Goal: Information Seeking & Learning: Compare options

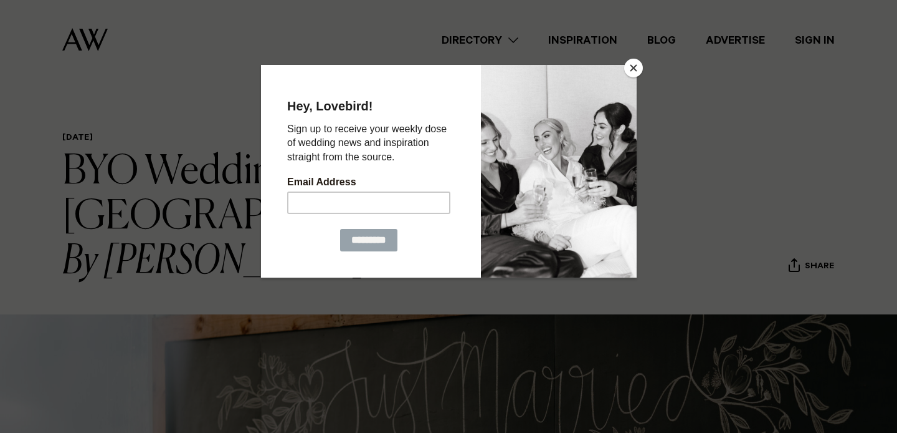
click at [635, 67] on button "Close" at bounding box center [633, 68] width 19 height 19
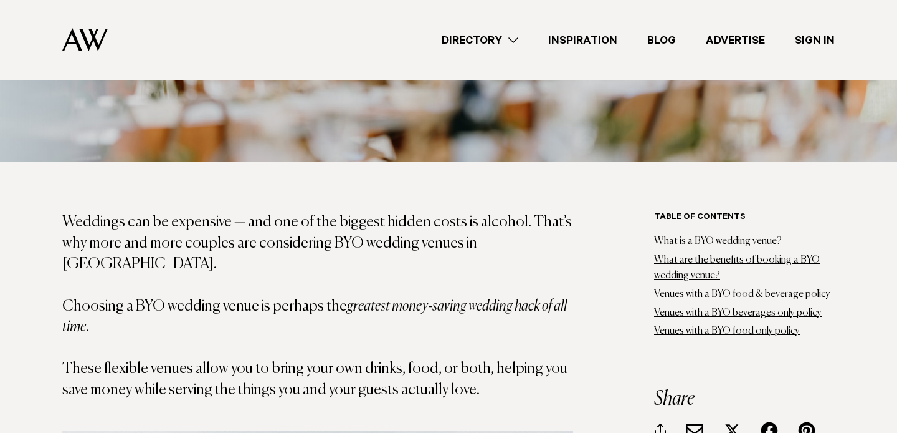
scroll to position [611, 0]
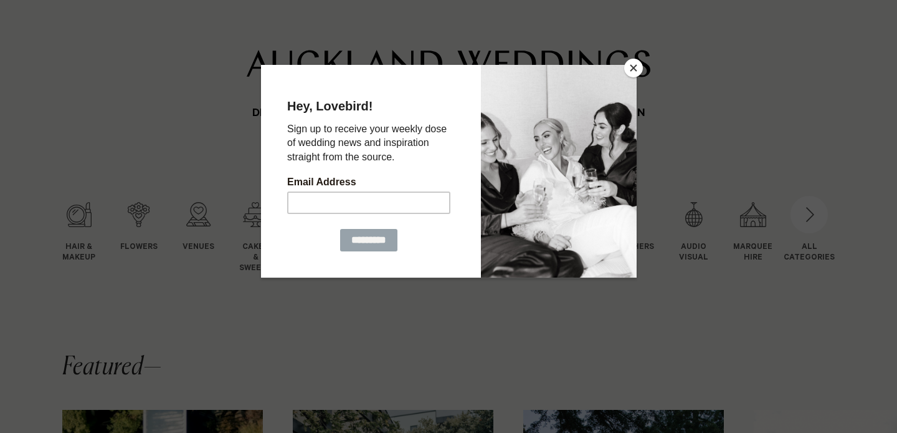
click at [642, 64] on div at bounding box center [448, 216] width 897 height 433
click at [633, 70] on button "Close" at bounding box center [633, 68] width 19 height 19
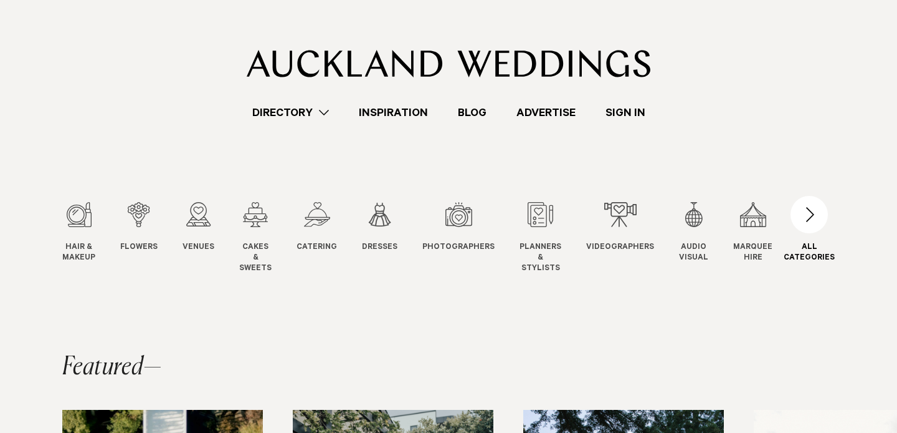
click at [808, 219] on div "button" at bounding box center [809, 214] width 37 height 37
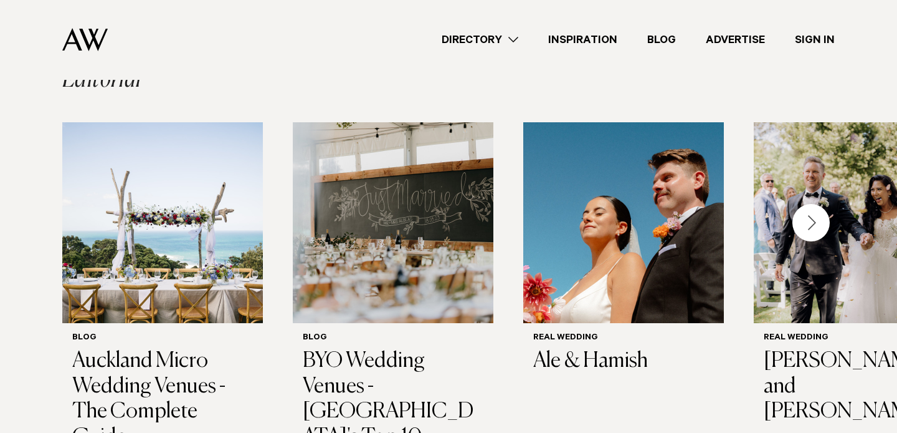
scroll to position [955, 0]
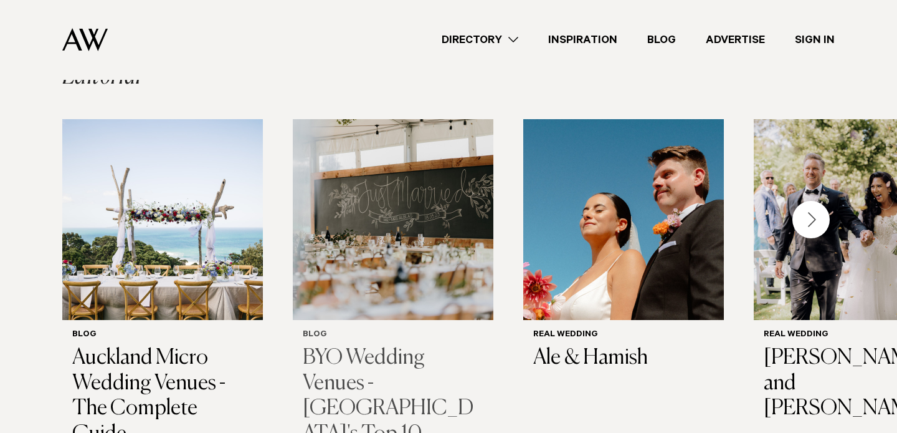
click at [378, 345] on h3 "BYO Wedding Venues - [GEOGRAPHIC_DATA]'s Top 10" at bounding box center [393, 396] width 181 height 102
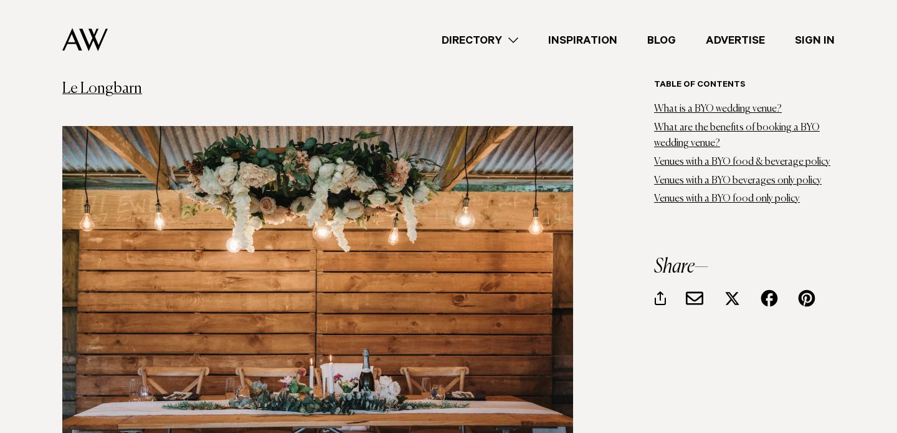
scroll to position [1883, 0]
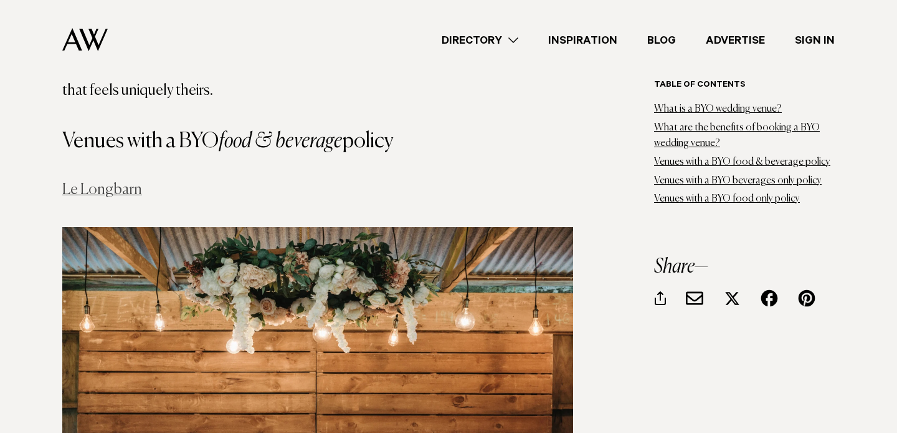
click at [118, 182] on link "Le Longbarn" at bounding box center [102, 189] width 80 height 15
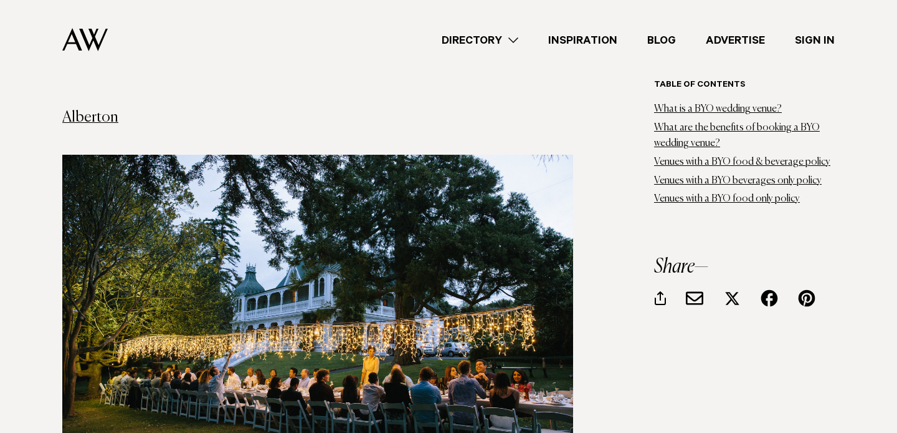
scroll to position [4307, 0]
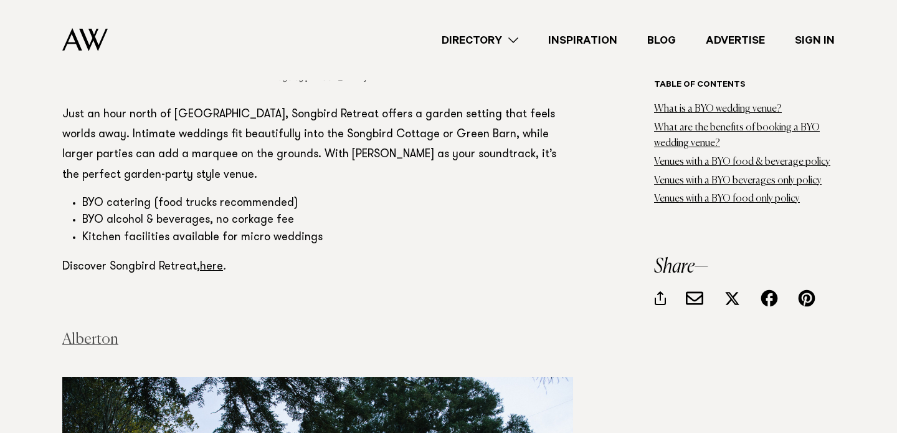
click at [85, 332] on link "Alberton" at bounding box center [90, 339] width 56 height 15
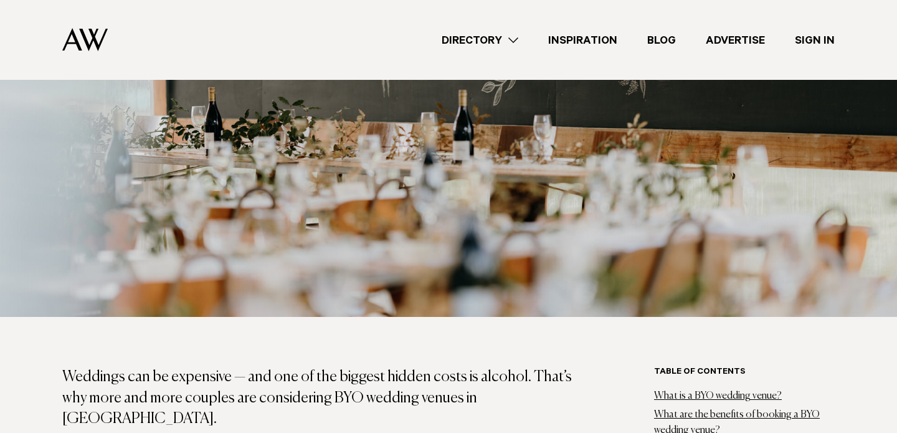
scroll to position [577, 0]
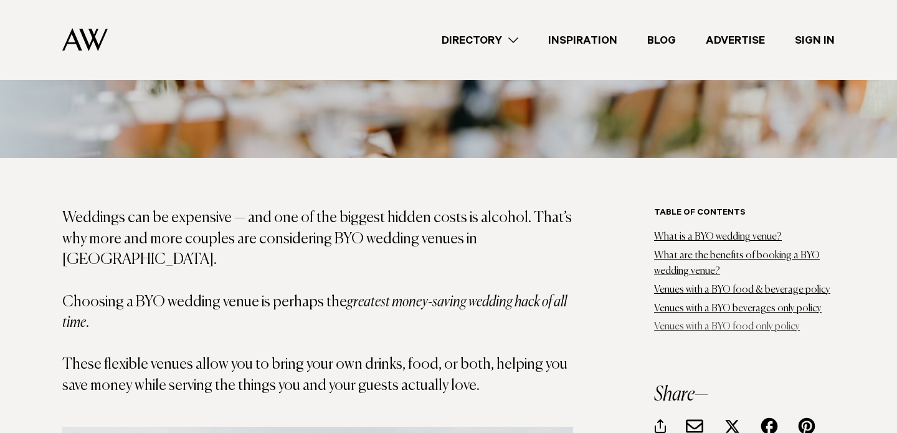
click at [752, 327] on link "Venues with a BYO food only policy" at bounding box center [727, 327] width 146 height 10
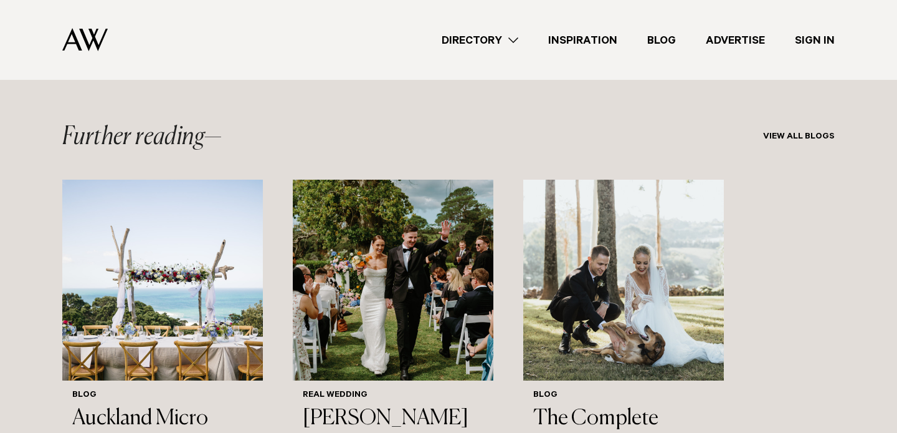
scroll to position [8105, 0]
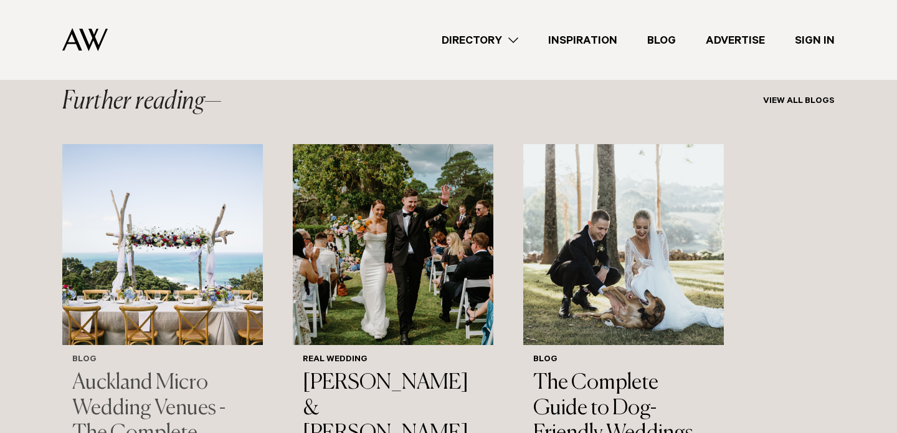
click at [165, 370] on h3 "Auckland Micro Wedding Venues - The Complete Guide" at bounding box center [162, 421] width 181 height 102
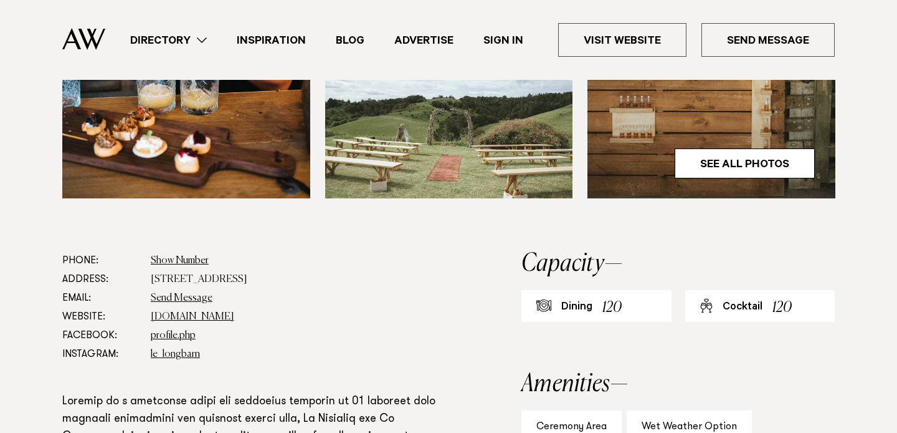
scroll to position [198, 0]
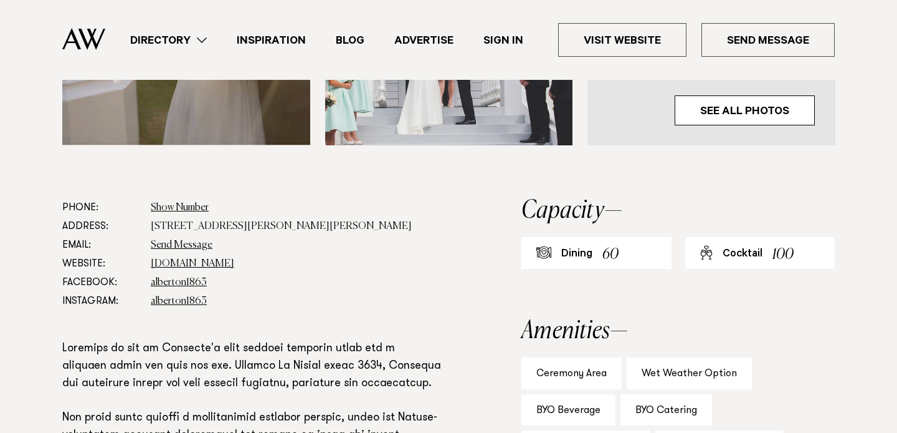
scroll to position [586, 0]
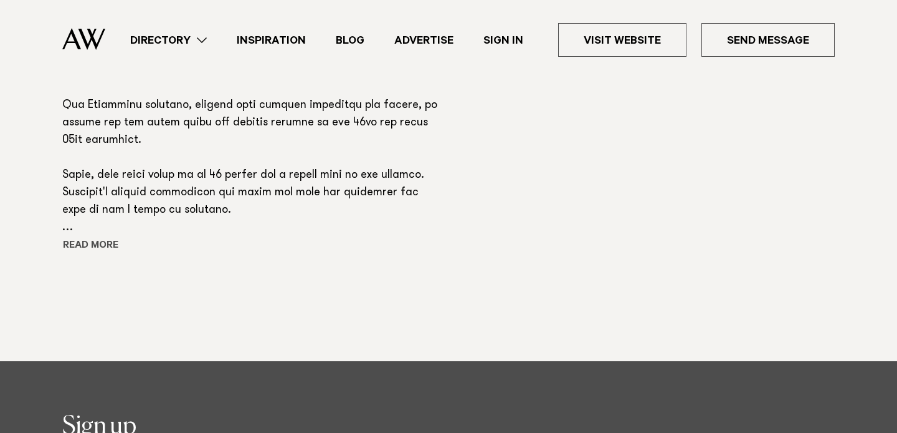
click at [90, 247] on button "Read more" at bounding box center [118, 246] width 112 height 19
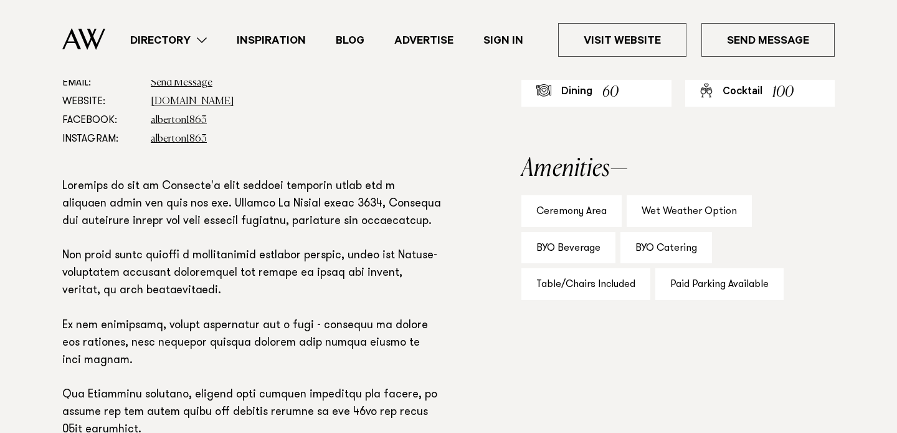
scroll to position [642, 0]
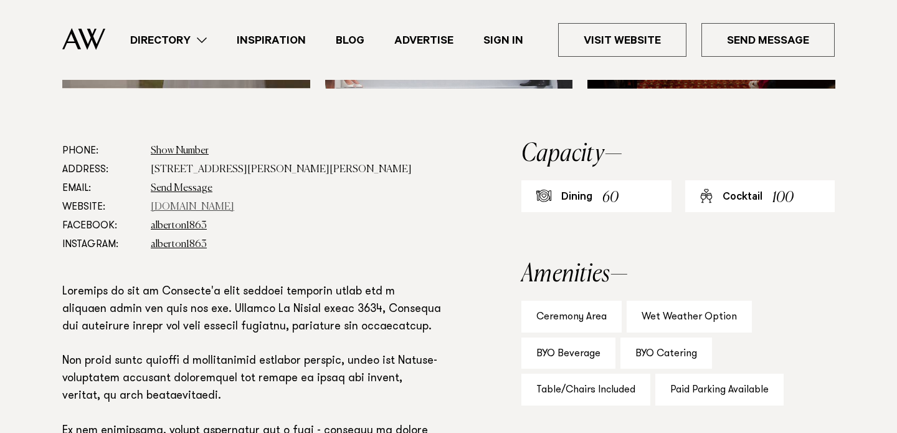
click at [197, 206] on link "[DOMAIN_NAME]" at bounding box center [193, 207] width 84 height 10
click at [170, 244] on link "alberton1863" at bounding box center [179, 244] width 56 height 10
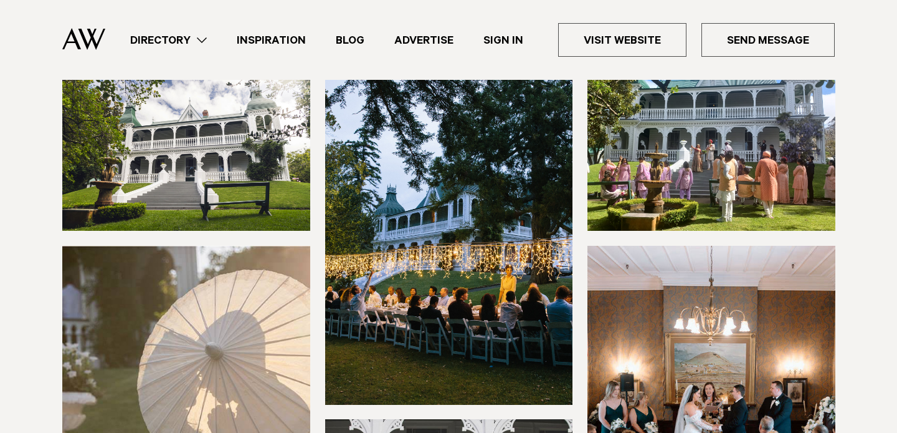
scroll to position [158, 0]
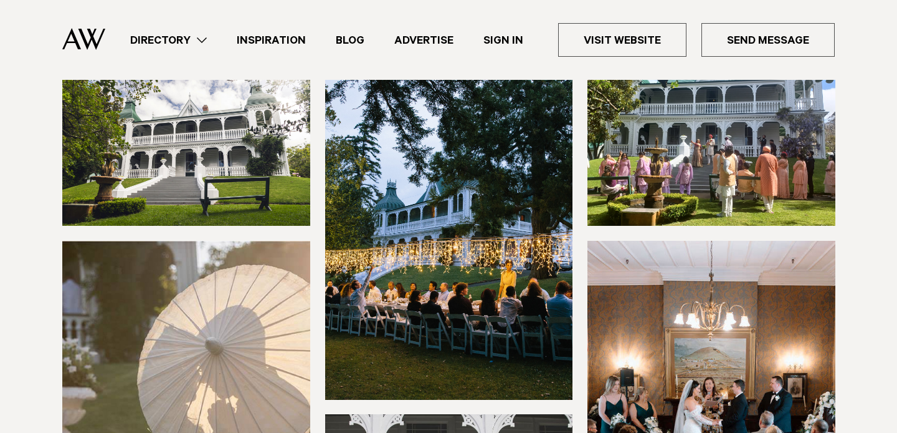
click at [204, 186] on img at bounding box center [186, 146] width 248 height 159
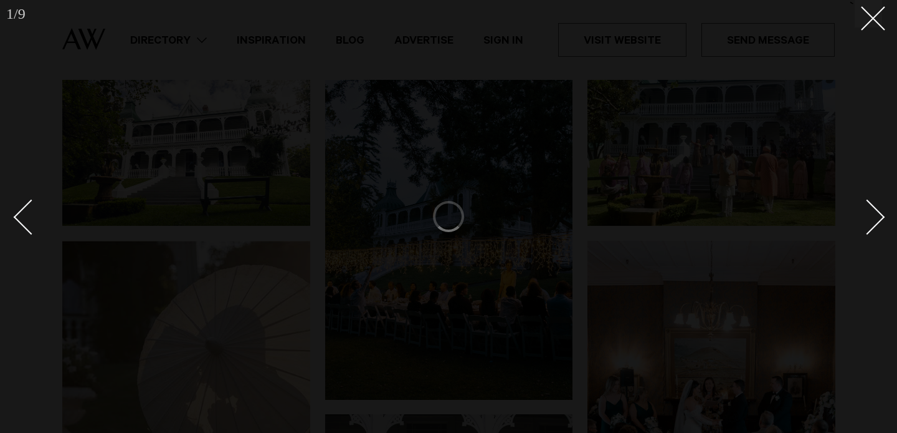
click at [180, 157] on div at bounding box center [448, 216] width 897 height 433
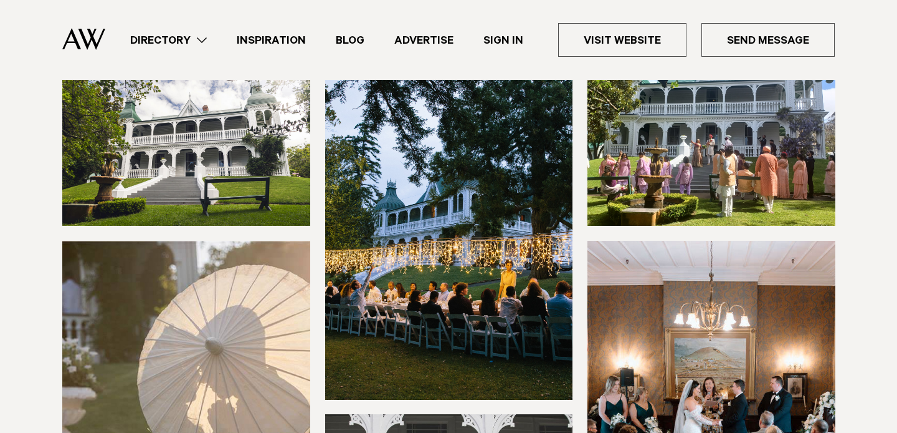
click at [180, 157] on img at bounding box center [186, 146] width 248 height 159
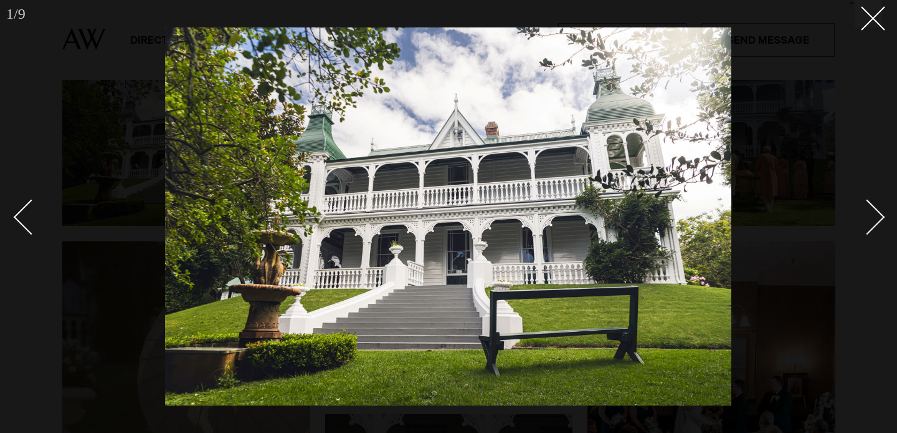
click at [867, 213] on div "Next slide" at bounding box center [868, 217] width 36 height 36
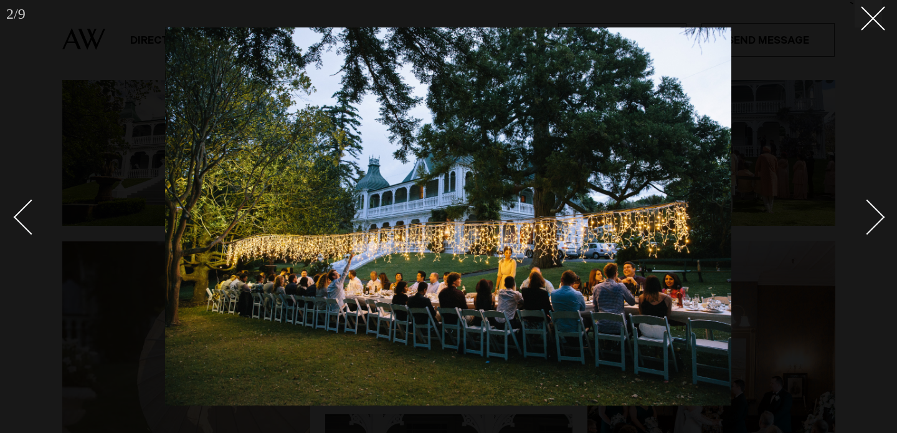
click at [872, 210] on div "Next slide" at bounding box center [868, 217] width 36 height 36
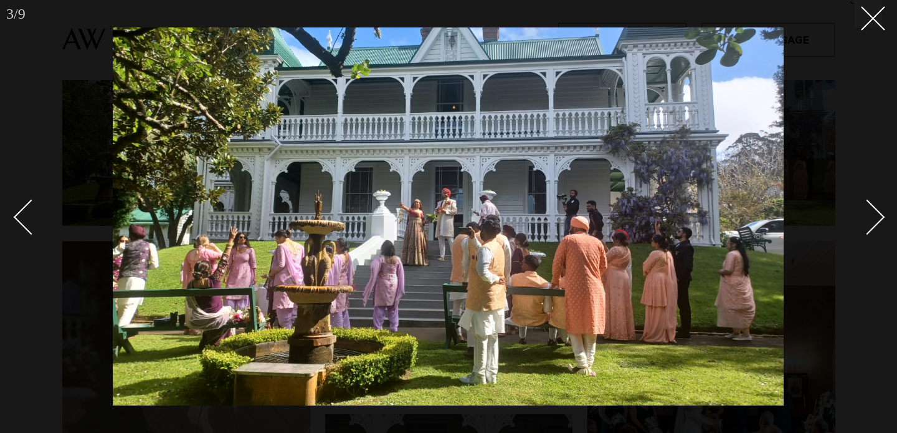
click at [872, 210] on div "Next slide" at bounding box center [868, 217] width 36 height 36
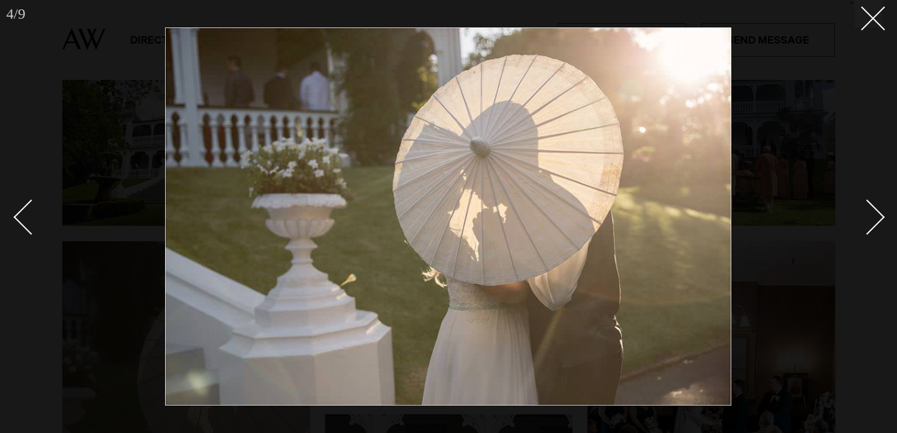
click at [872, 210] on div "Next slide" at bounding box center [868, 217] width 36 height 36
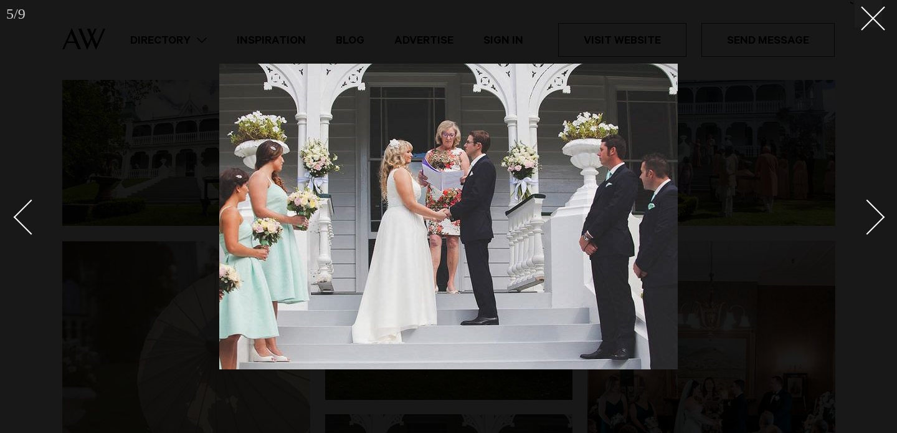
click at [872, 210] on div "Next slide" at bounding box center [868, 217] width 36 height 36
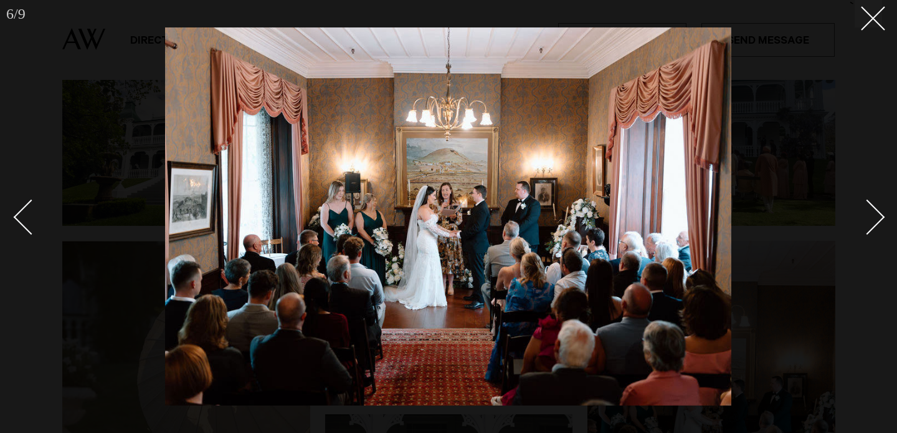
click at [872, 210] on div "Next slide" at bounding box center [868, 217] width 36 height 36
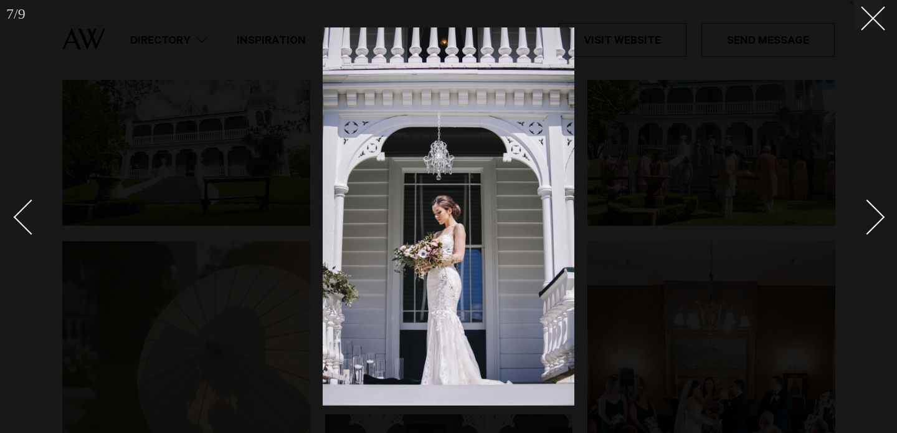
click at [873, 210] on div "Next slide" at bounding box center [868, 217] width 36 height 36
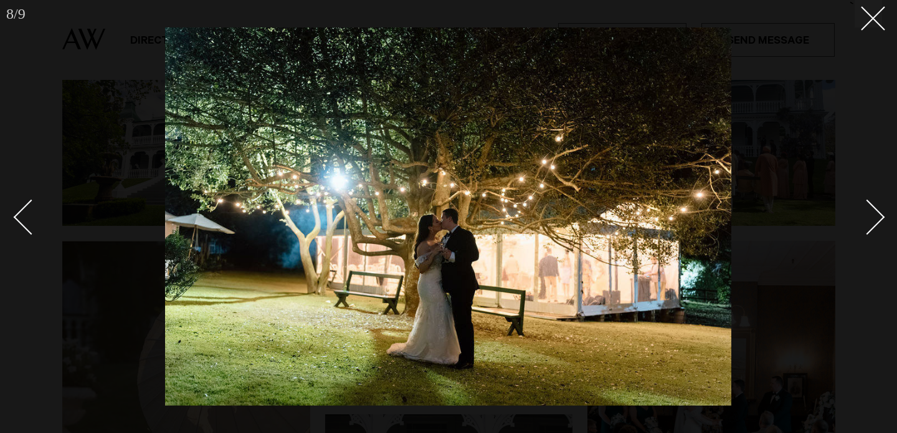
click at [872, 210] on div "Next slide" at bounding box center [868, 217] width 36 height 36
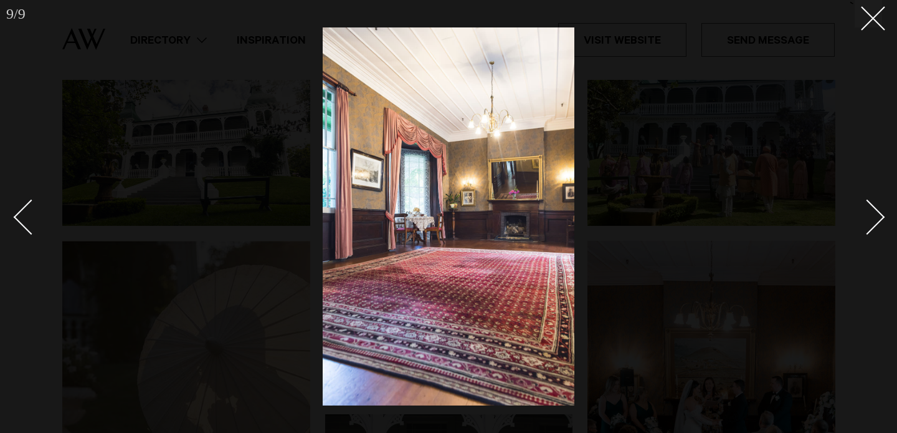
click at [872, 210] on div "Next slide" at bounding box center [868, 217] width 36 height 36
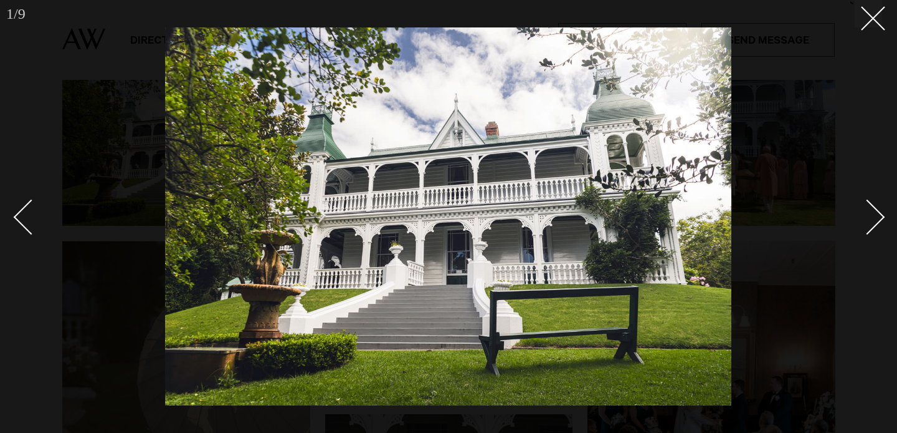
click at [872, 210] on div "Next slide" at bounding box center [868, 217] width 36 height 36
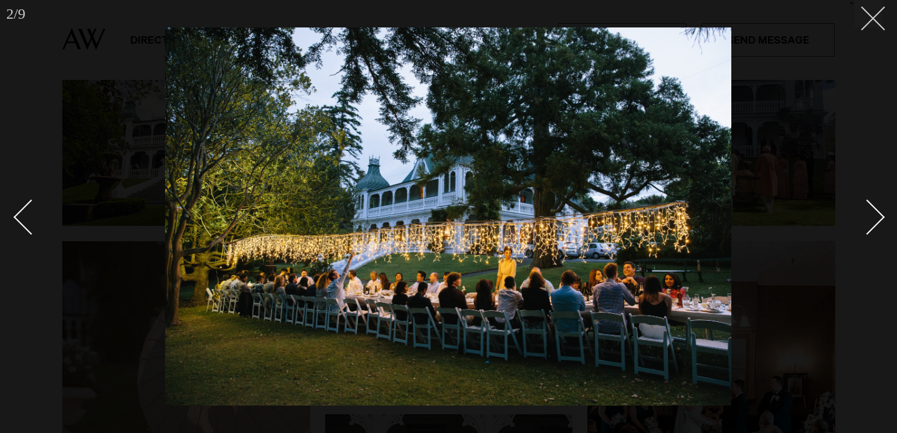
click at [878, 27] on button at bounding box center [868, 13] width 27 height 27
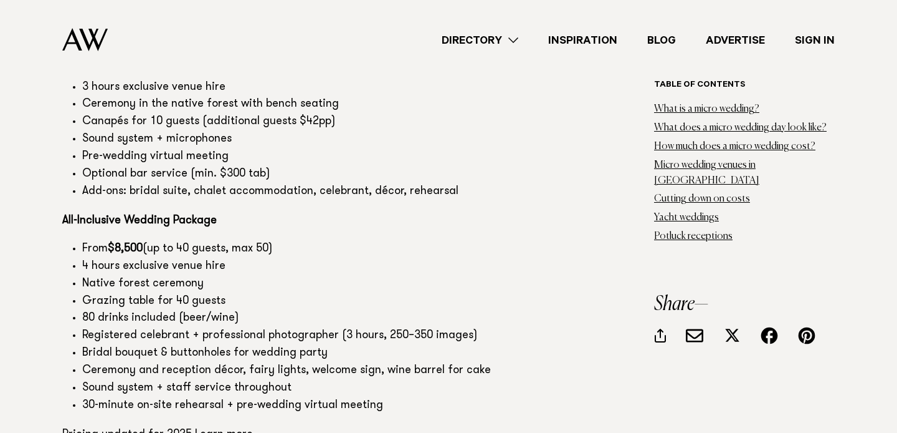
scroll to position [6721, 0]
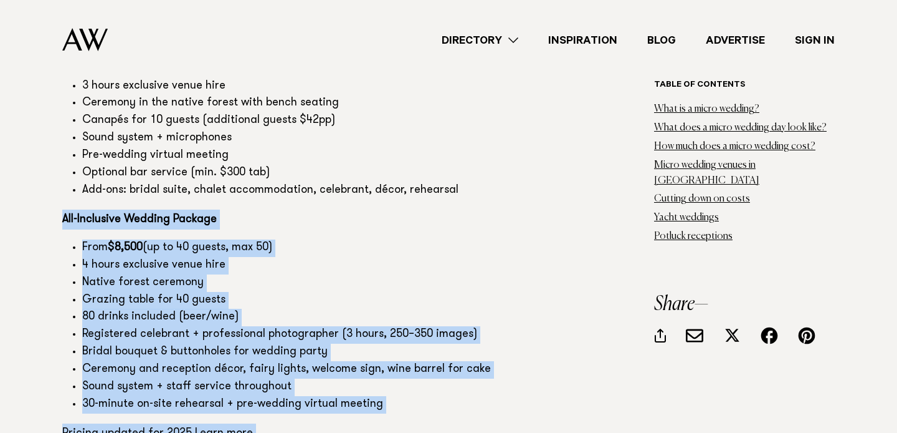
drag, startPoint x: 60, startPoint y: 114, endPoint x: 384, endPoint y: 330, distance: 389.3
click at [384, 423] on p "Pricing updated for 2025. Learn more." at bounding box center [317, 433] width 511 height 20
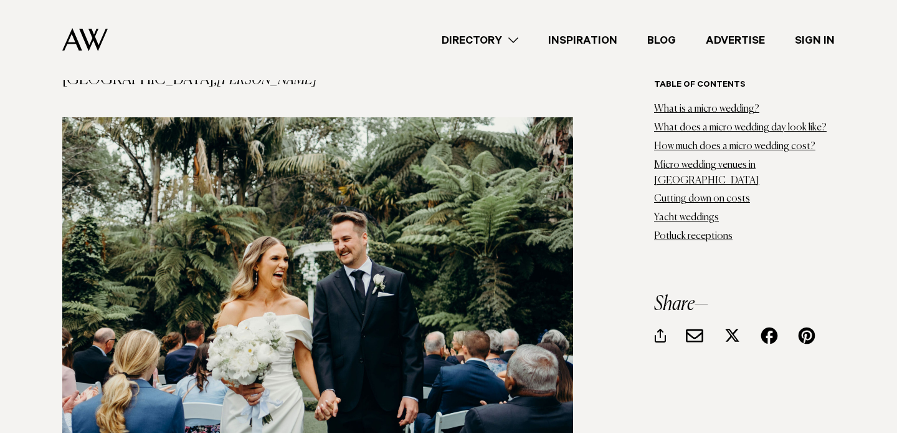
scroll to position [8808, 0]
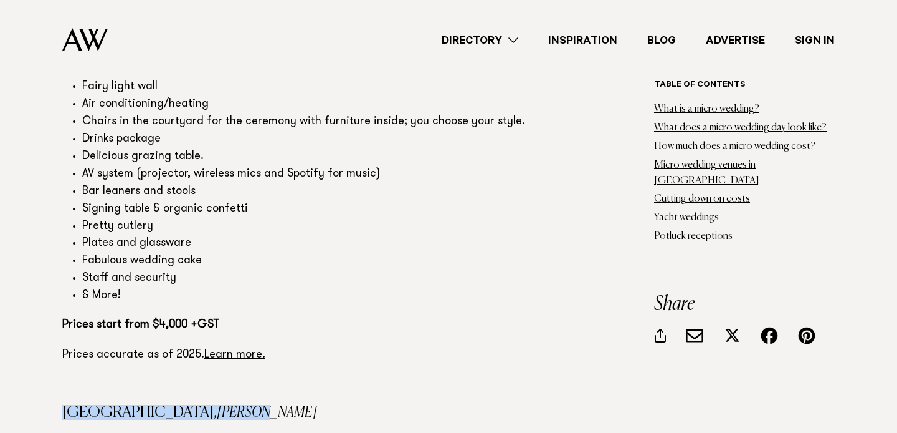
drag, startPoint x: 60, startPoint y: 286, endPoint x: 228, endPoint y: 287, distance: 168.3
copy h4 "Tui Hills, Swanson"
